Goal: Information Seeking & Learning: Learn about a topic

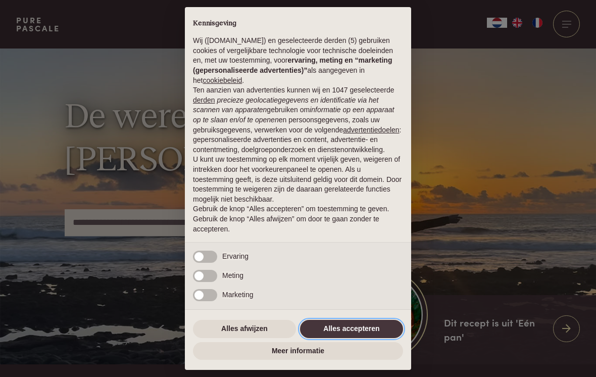
click at [360, 328] on button "Alles accepteren" at bounding box center [351, 329] width 103 height 18
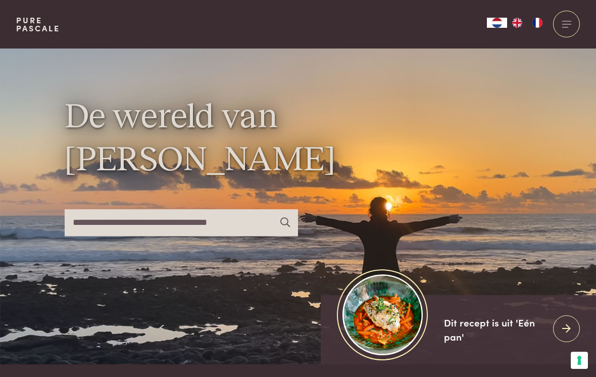
click at [564, 30] on div at bounding box center [566, 24] width 27 height 27
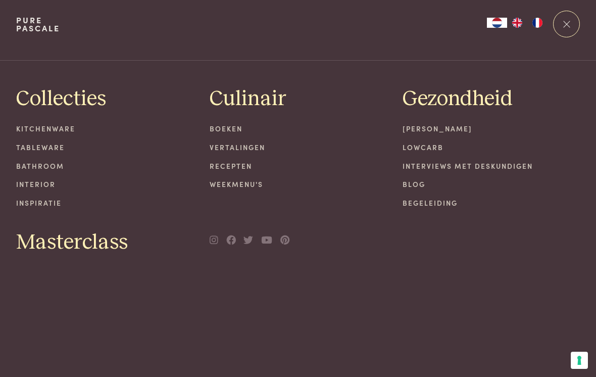
click at [239, 163] on link "Recepten" at bounding box center [298, 166] width 177 height 11
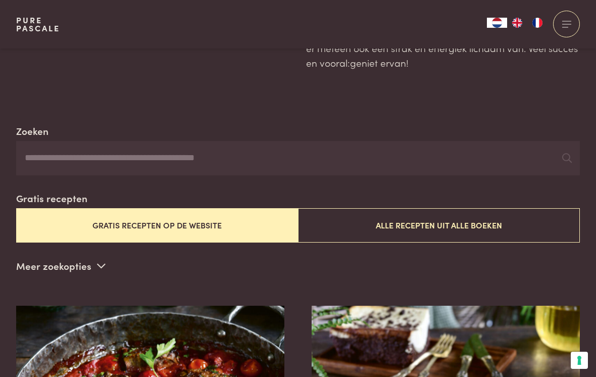
click at [229, 228] on button "Gratis recepten op de website" at bounding box center [157, 225] width 282 height 34
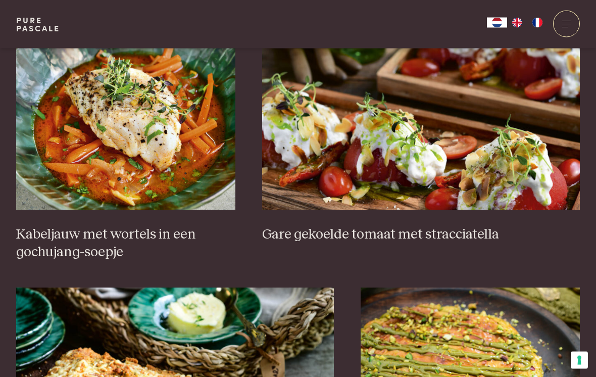
scroll to position [683, 0]
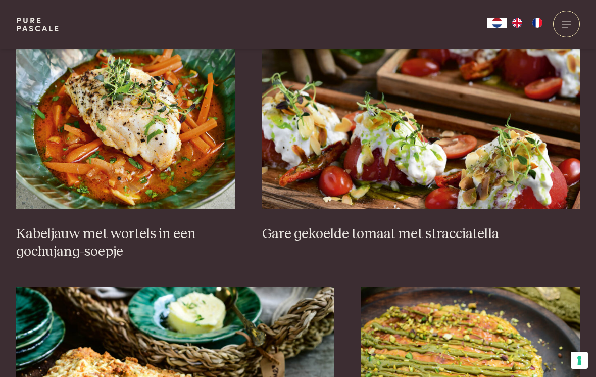
click at [34, 215] on link "Kabeljauw met wortels in een gochujang-soepje" at bounding box center [125, 133] width 219 height 253
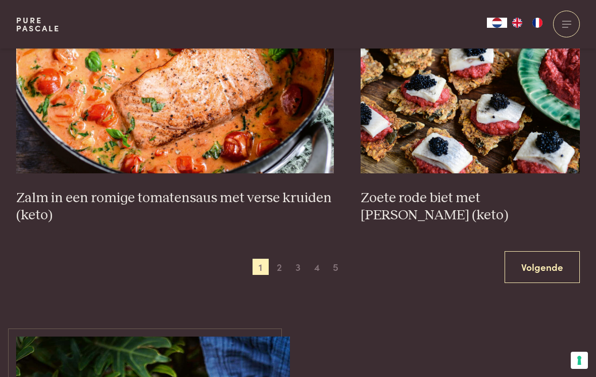
click at [548, 264] on link "Volgende" at bounding box center [542, 267] width 75 height 32
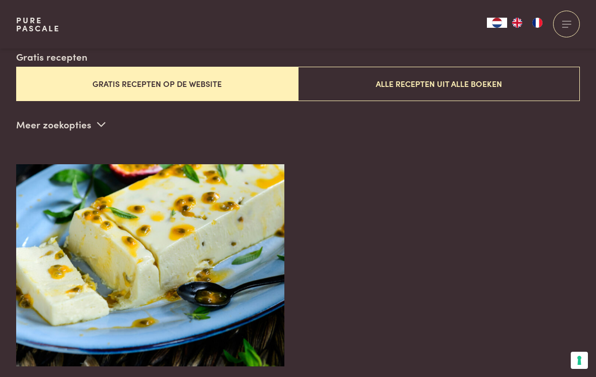
scroll to position [244, 0]
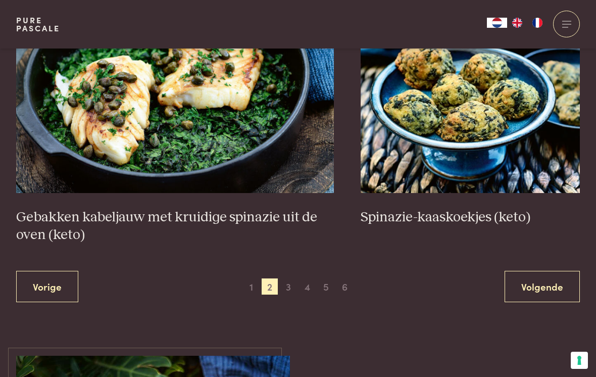
click at [559, 277] on link "Volgende" at bounding box center [542, 287] width 75 height 32
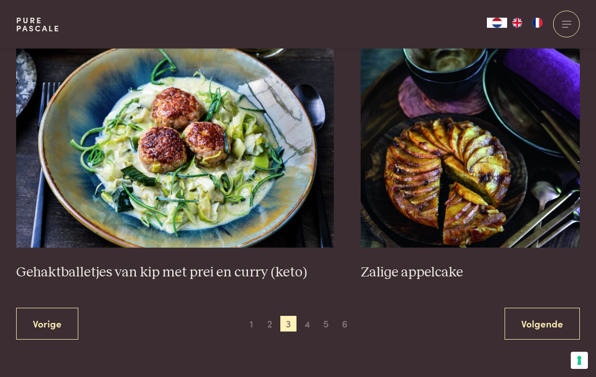
scroll to position [1798, 0]
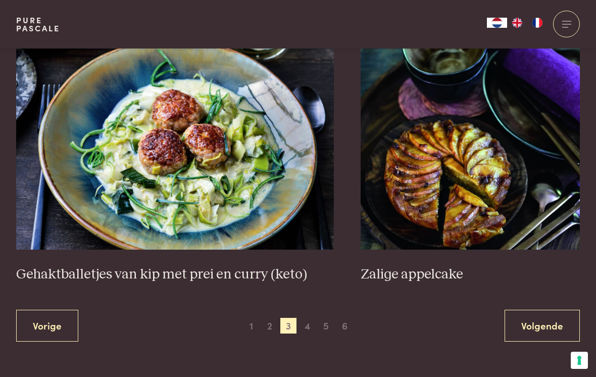
click at [211, 179] on img at bounding box center [175, 148] width 318 height 202
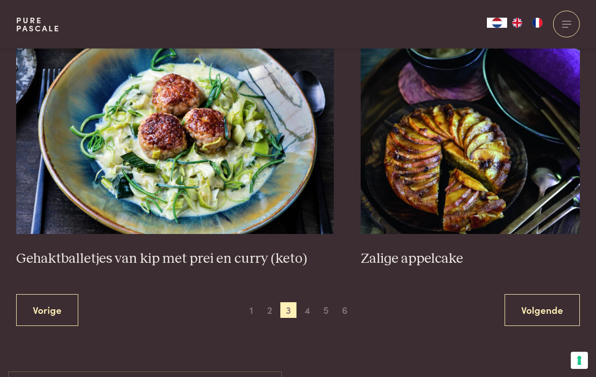
click at [558, 304] on link "Volgende" at bounding box center [542, 310] width 75 height 32
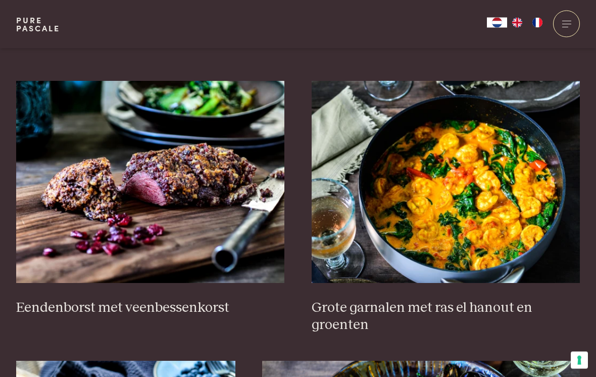
scroll to position [348, 0]
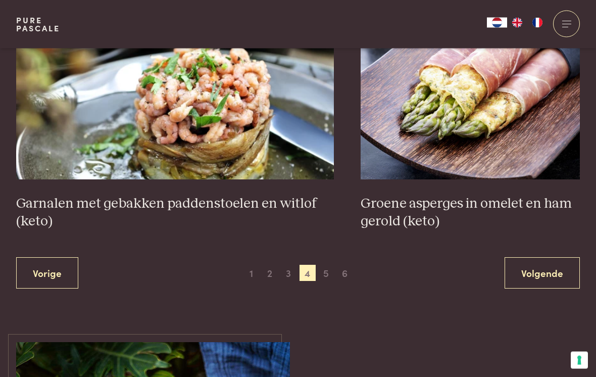
click at [561, 271] on link "Volgende" at bounding box center [542, 274] width 75 height 32
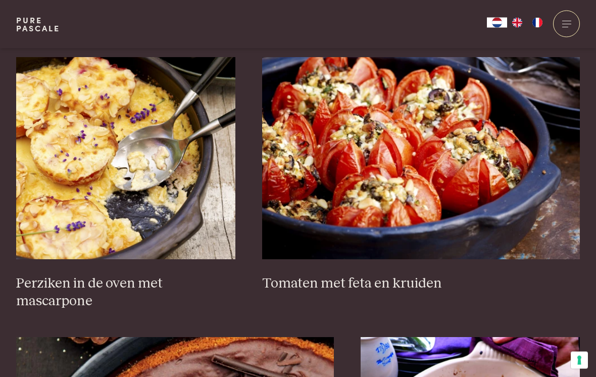
scroll to position [1474, 0]
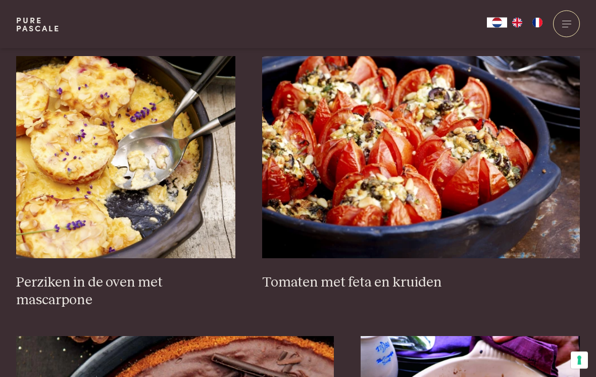
click at [516, 212] on img at bounding box center [421, 158] width 318 height 202
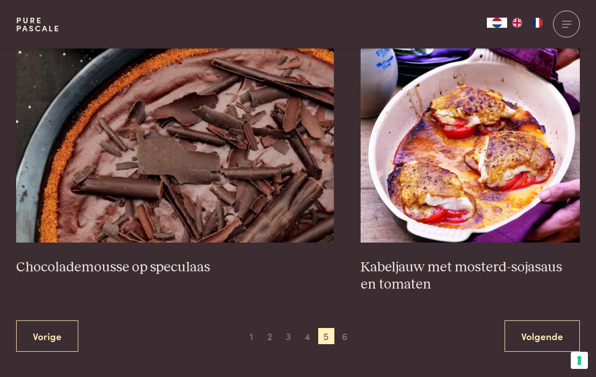
scroll to position [1805, 0]
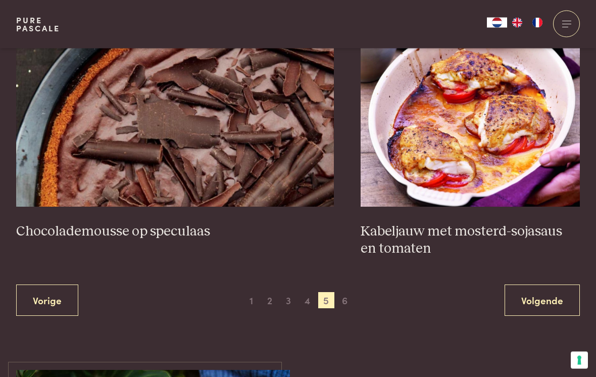
click at [554, 293] on link "Volgende" at bounding box center [542, 301] width 75 height 32
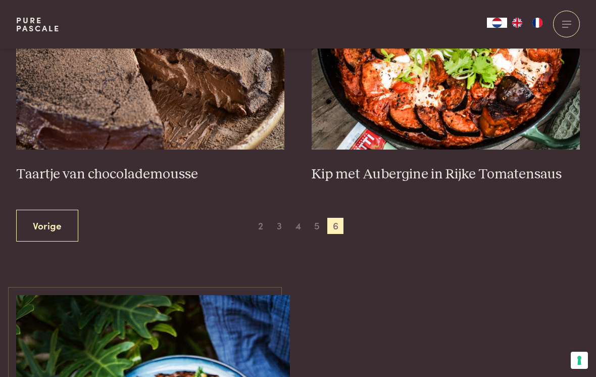
scroll to position [482, 0]
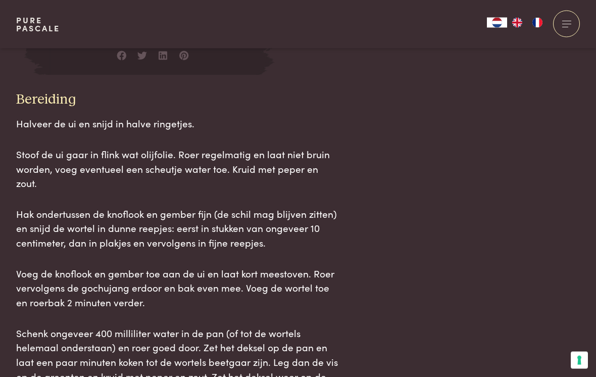
scroll to position [1065, 0]
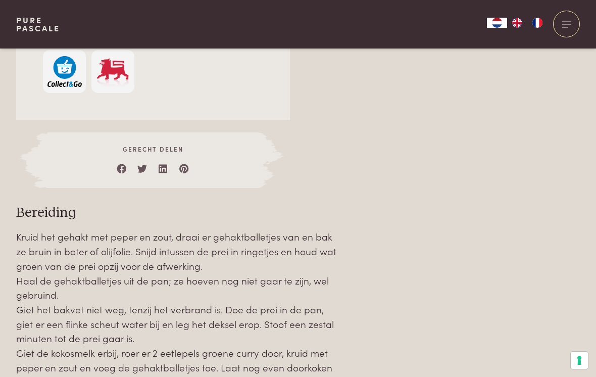
scroll to position [893, 0]
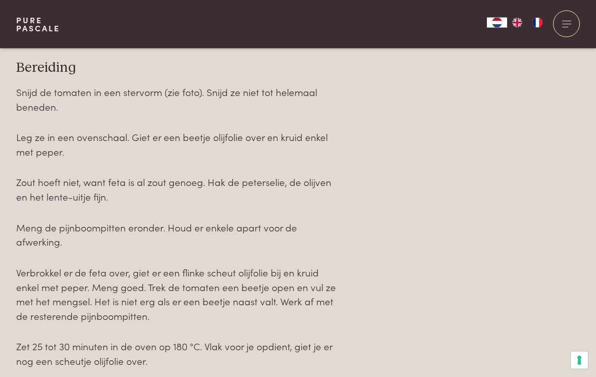
scroll to position [1097, 0]
